Goal: Navigation & Orientation: Find specific page/section

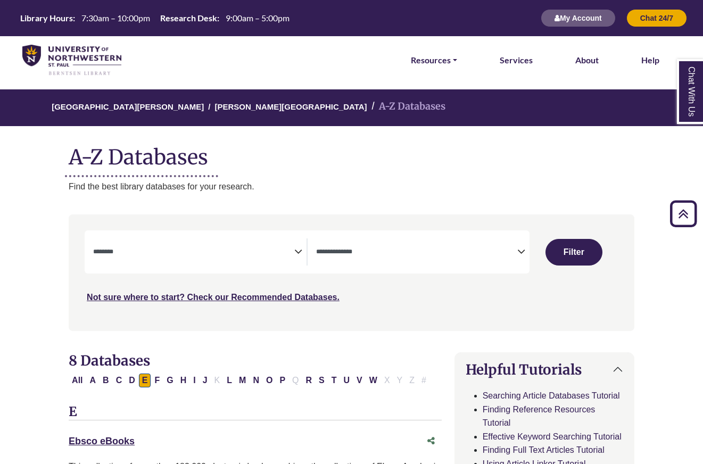
select select "Database Subject Filter"
select select "Database Types Filter"
click at [81, 57] on img at bounding box center [71, 60] width 99 height 31
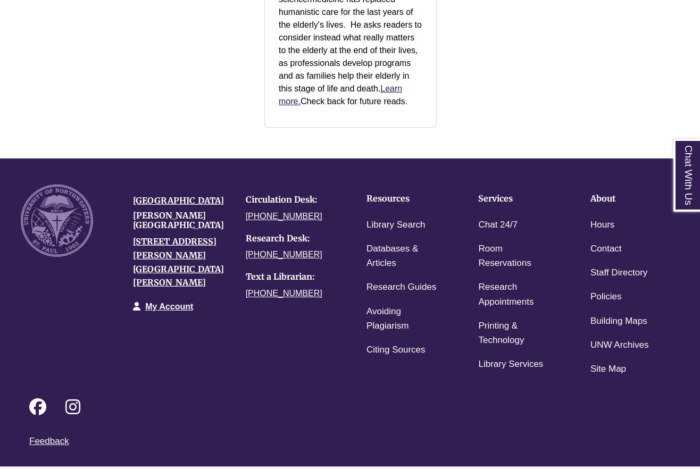
click at [670, 469] on link "Login to LibApps" at bounding box center [677, 474] width 44 height 6
